Goal: Task Accomplishment & Management: Use online tool/utility

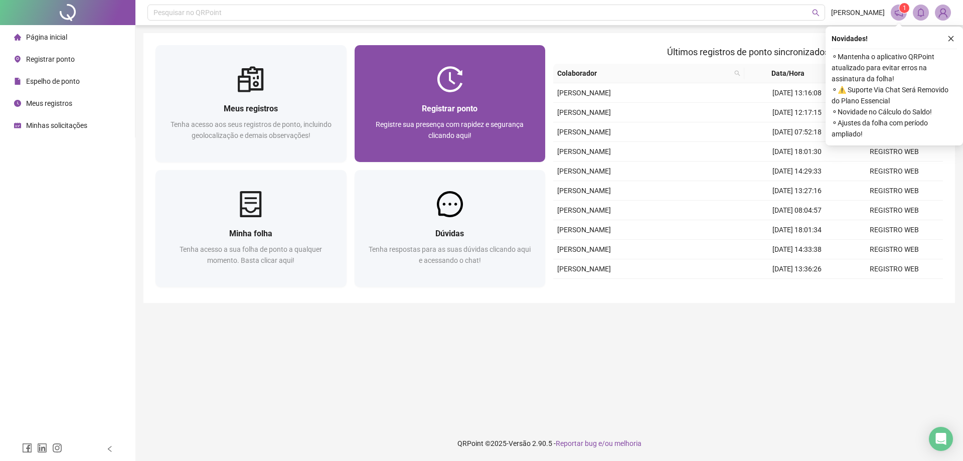
click at [431, 96] on div "Registrar ponto Registre sua presença com rapidez e segurança clicando aqui!" at bounding box center [450, 127] width 191 height 70
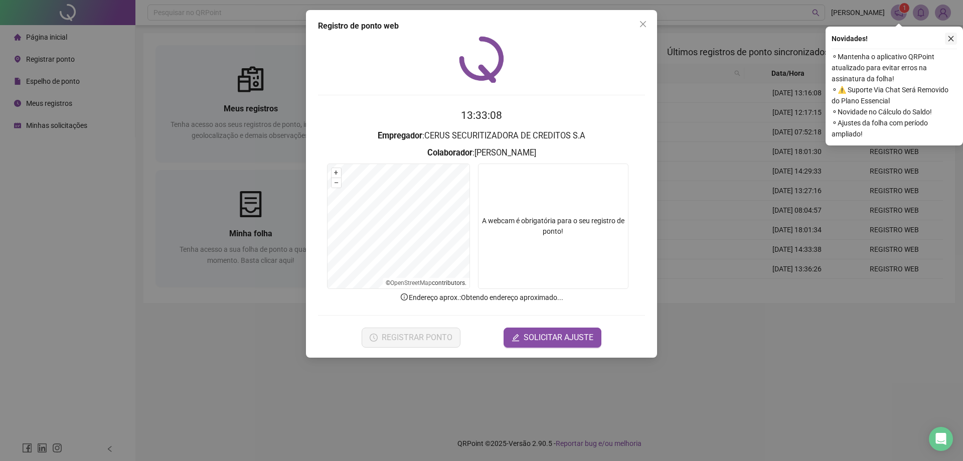
click at [954, 36] on icon "close" at bounding box center [951, 38] width 7 height 7
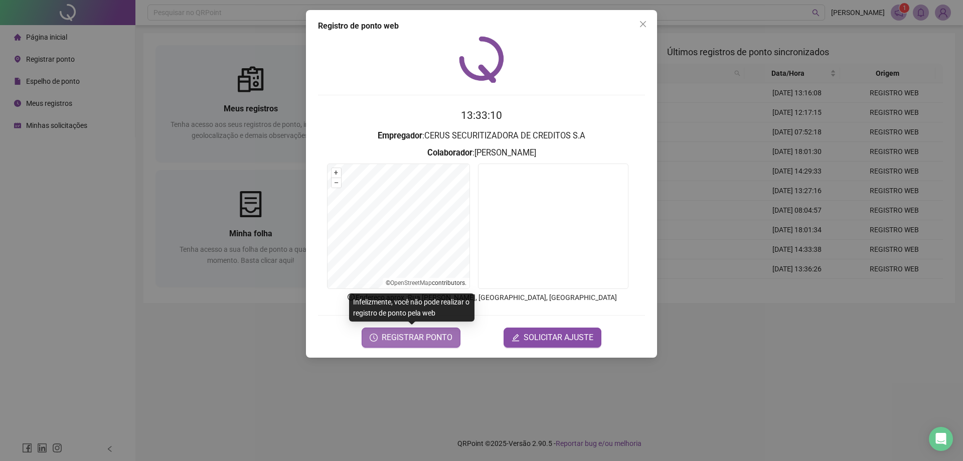
click at [440, 340] on span "REGISTRAR PONTO" at bounding box center [417, 338] width 71 height 12
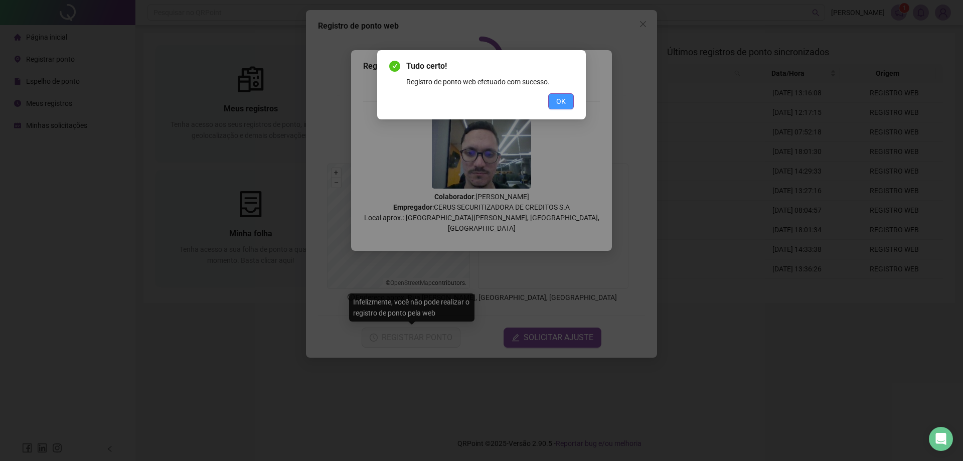
click at [559, 94] on button "OK" at bounding box center [561, 101] width 26 height 16
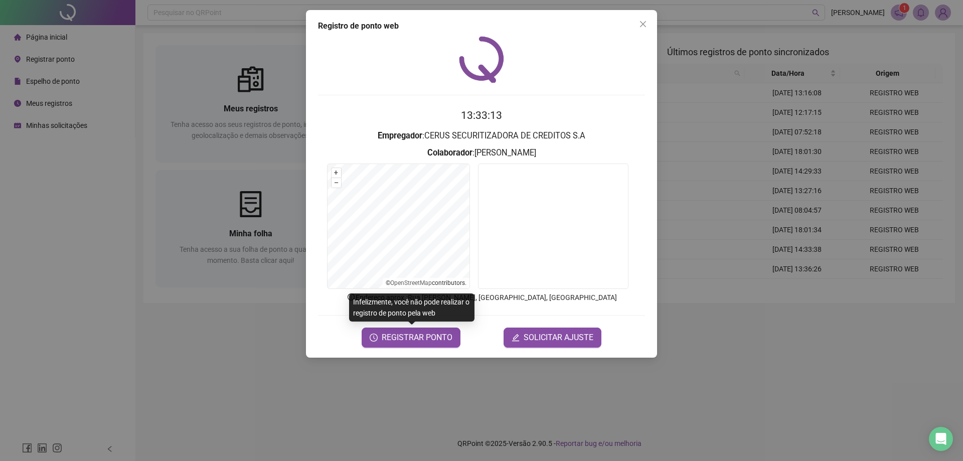
click at [647, 25] on span "Close" at bounding box center [643, 24] width 16 height 8
